Goal: Register for event/course

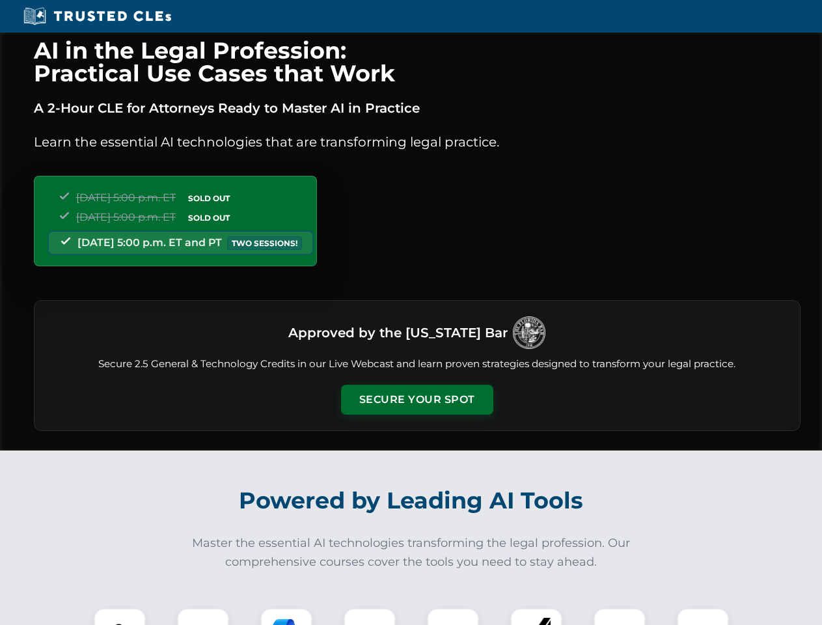
click at [417, 400] on button "Secure Your Spot" at bounding box center [417, 400] width 152 height 30
click at [120, 617] on img at bounding box center [120, 634] width 38 height 38
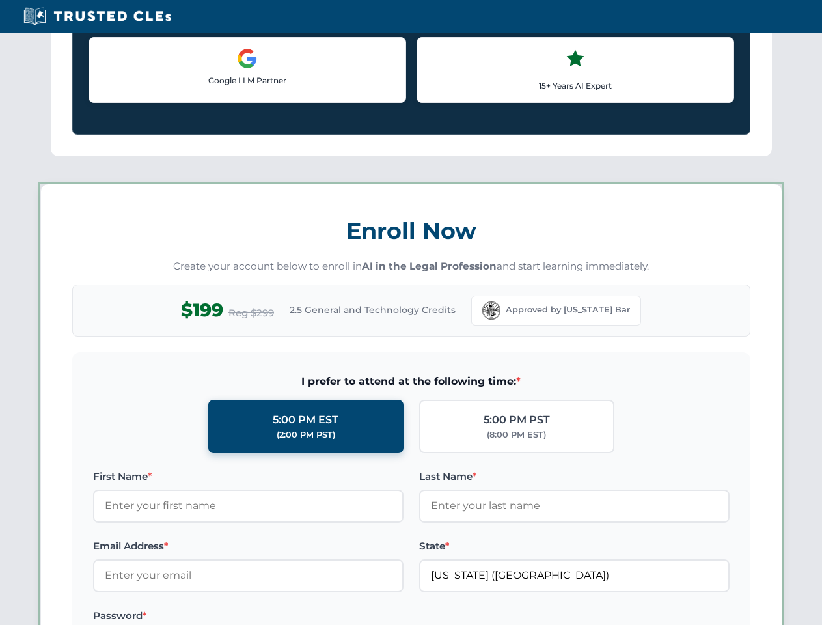
click at [287, 617] on label "Password *" at bounding box center [248, 616] width 311 height 16
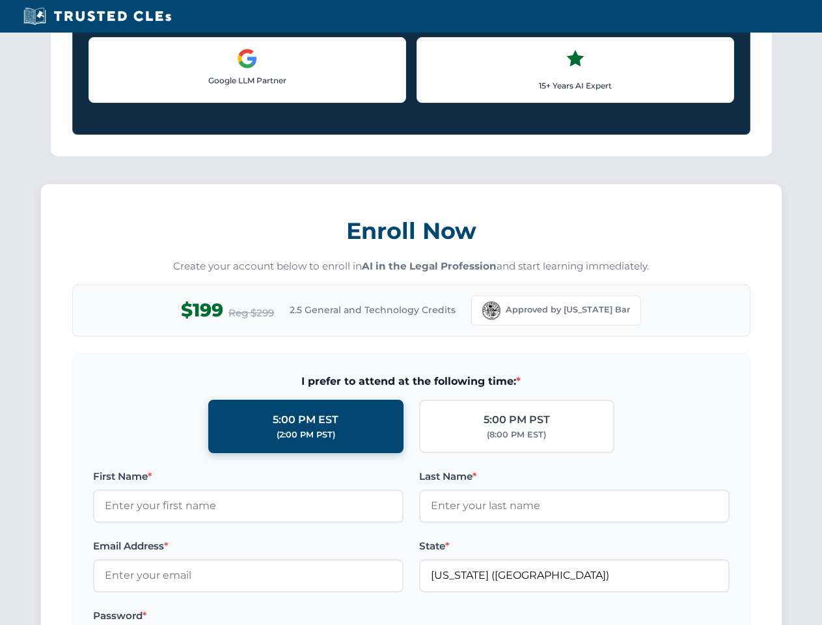
scroll to position [1278, 0]
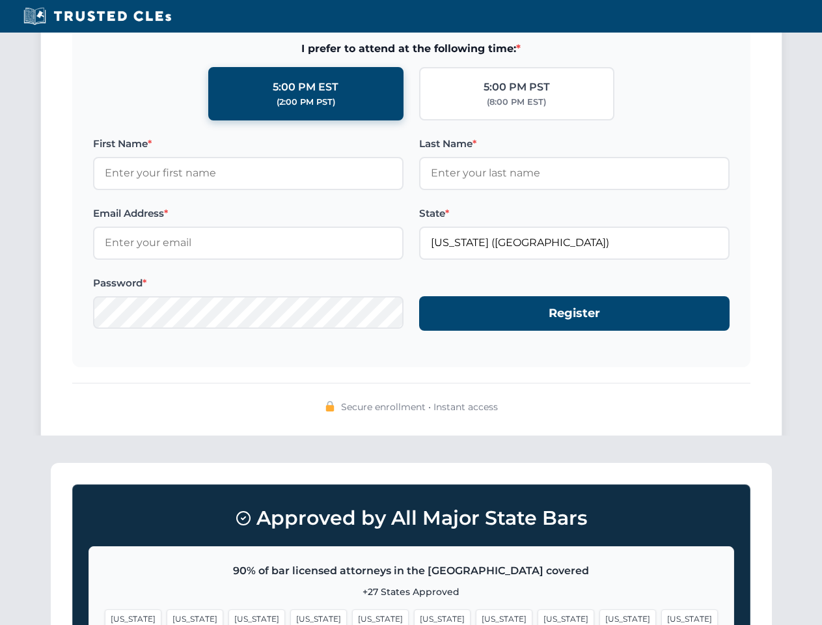
click at [600, 617] on span "[US_STATE]" at bounding box center [628, 619] width 57 height 19
